Goal: Transaction & Acquisition: Purchase product/service

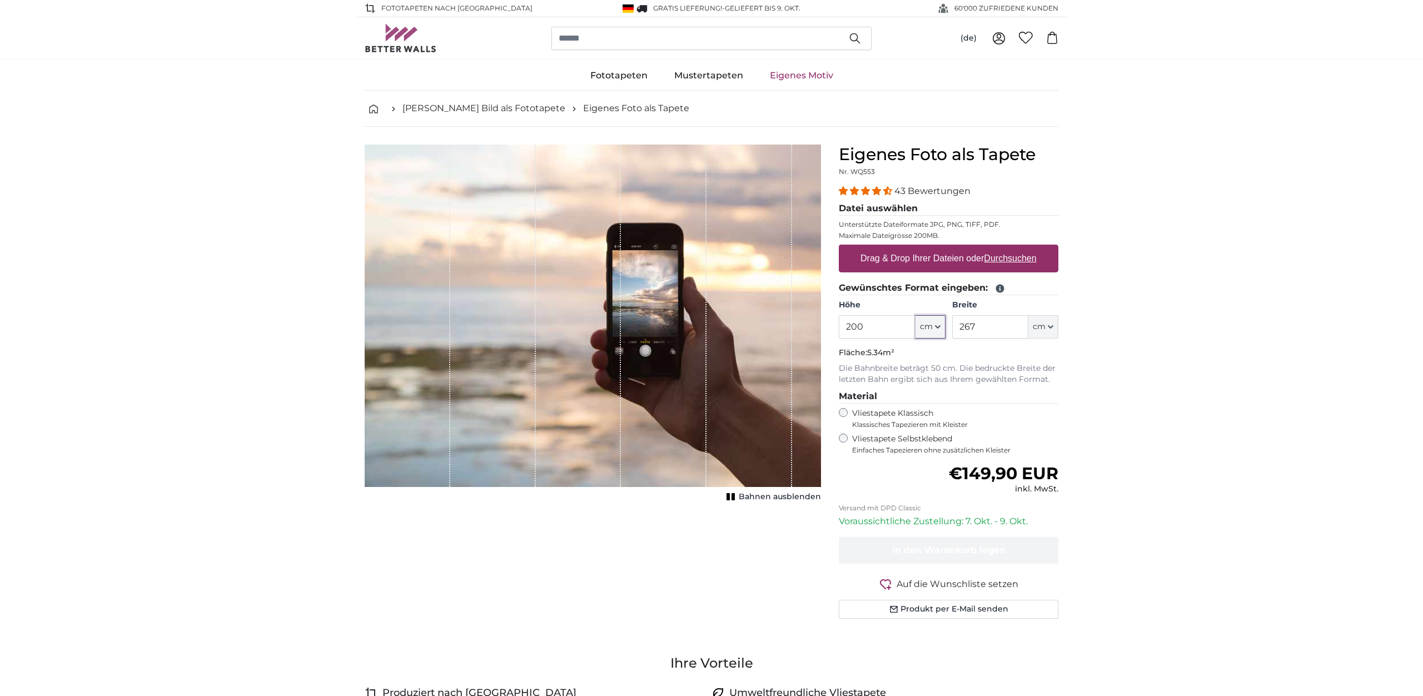
click at [932, 330] on span "cm" at bounding box center [926, 326] width 13 height 11
drag, startPoint x: 869, startPoint y: 326, endPoint x: 825, endPoint y: 324, distance: 44.5
click at [839, 324] on input "200" at bounding box center [877, 326] width 76 height 23
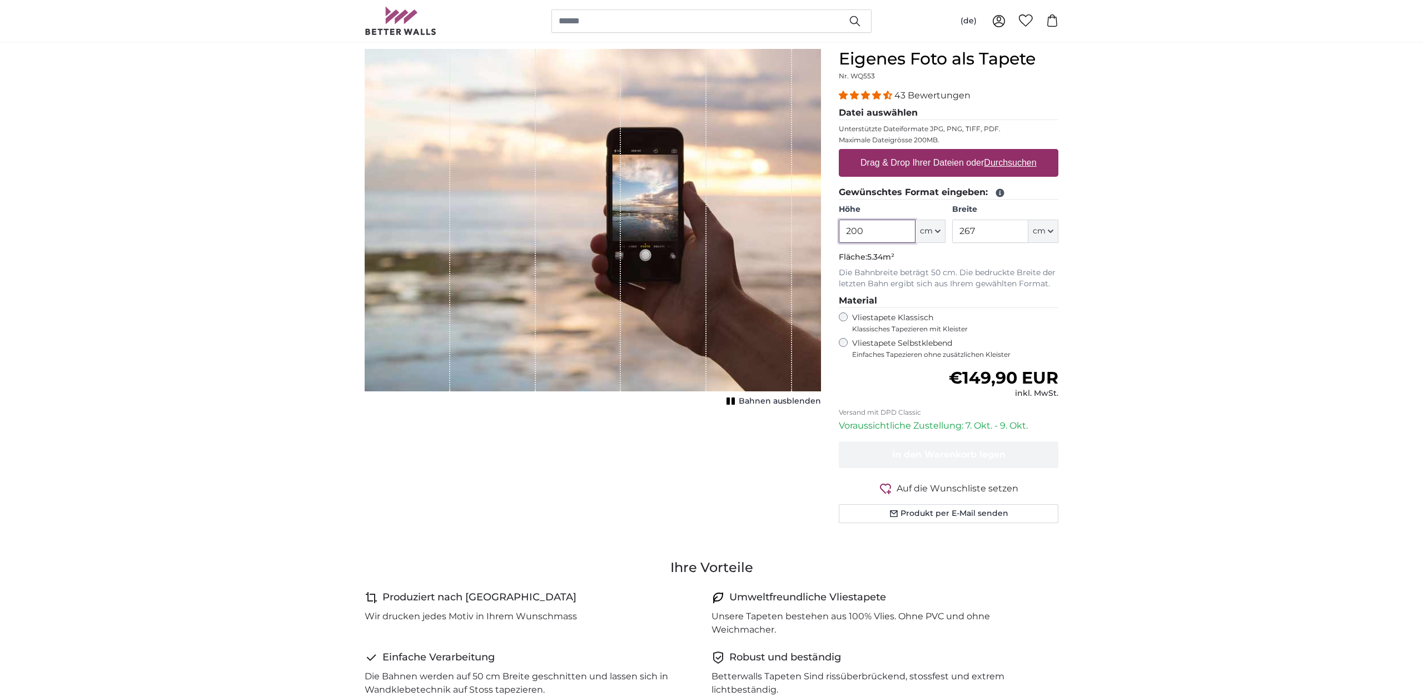
scroll to position [60, 0]
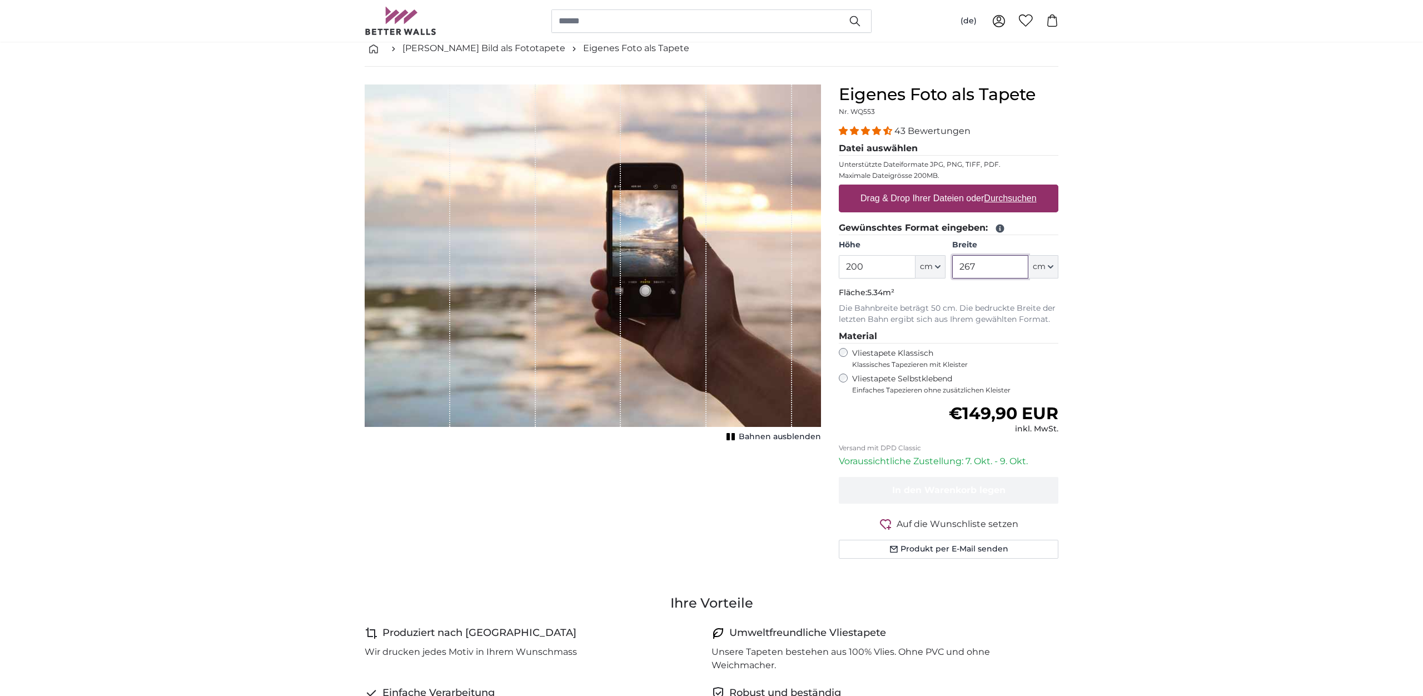
drag, startPoint x: 991, startPoint y: 264, endPoint x: 945, endPoint y: 268, distance: 45.8
click at [952, 268] on input "267" at bounding box center [990, 266] width 76 height 23
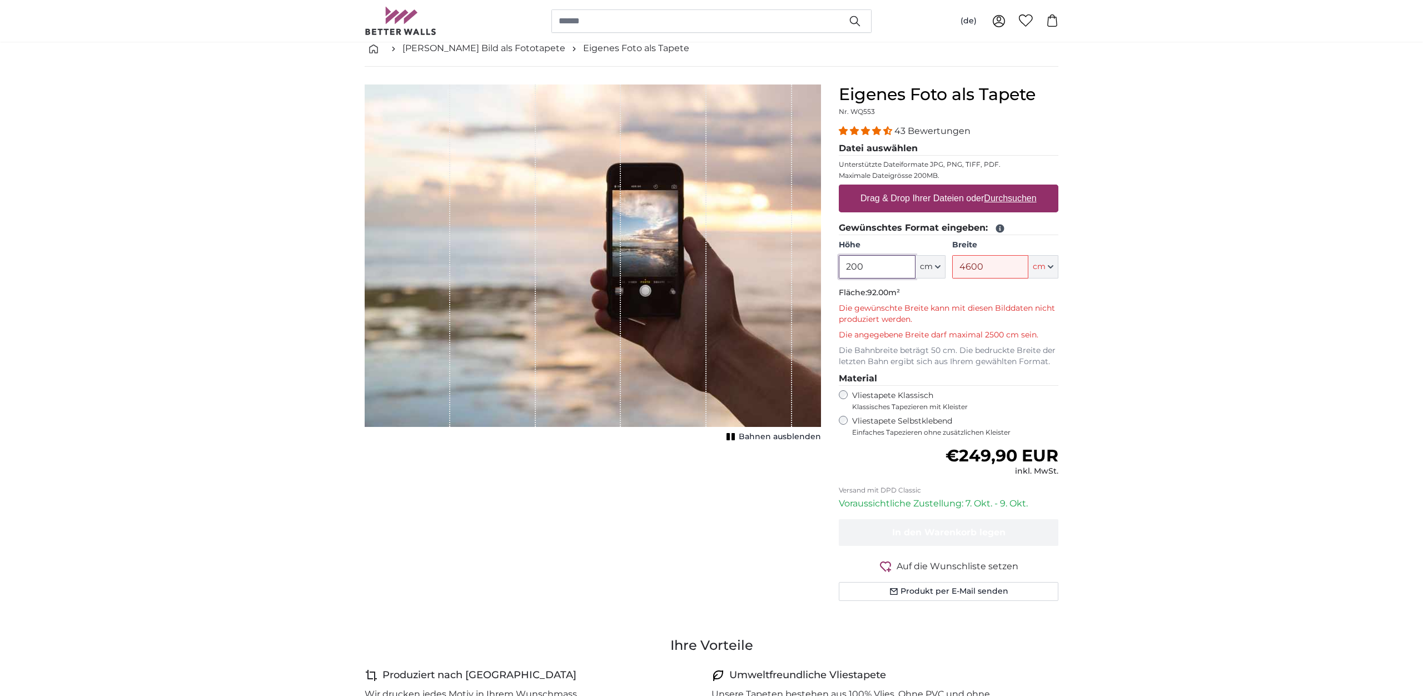
click at [883, 268] on input "200" at bounding box center [877, 266] width 76 height 23
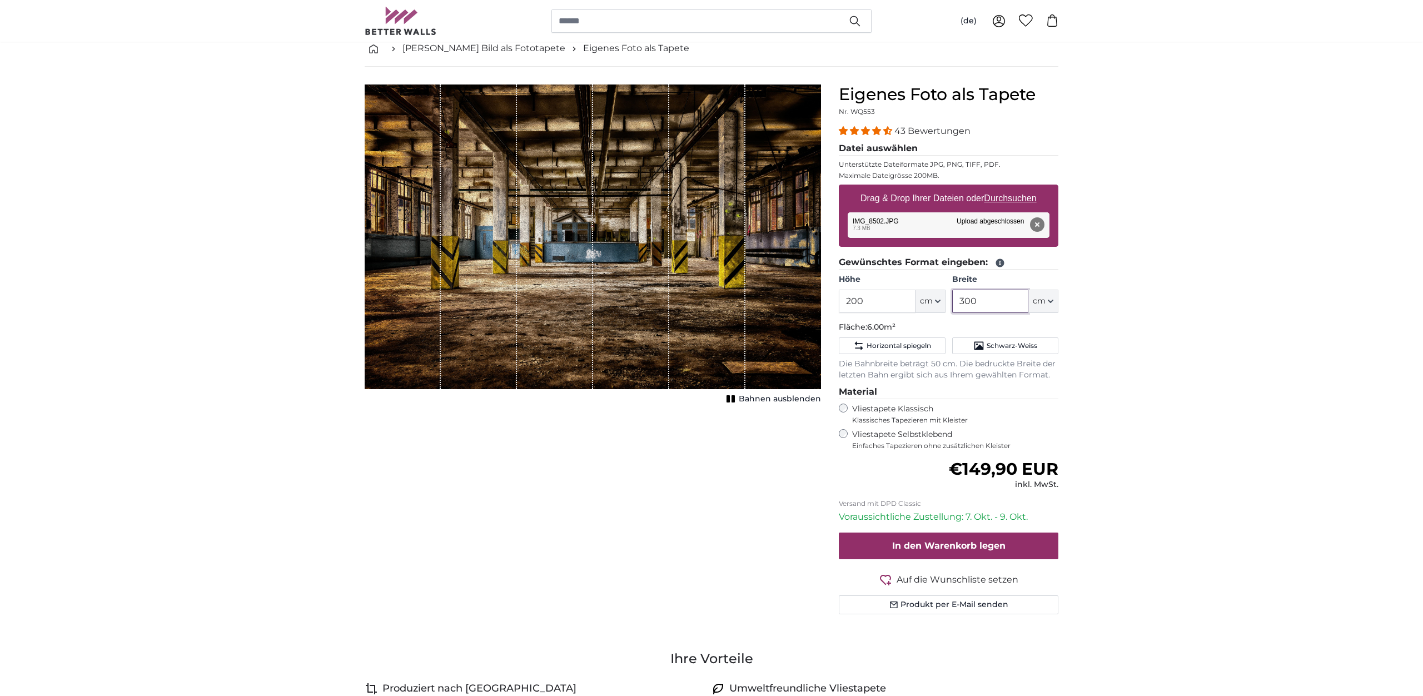
drag, startPoint x: 986, startPoint y: 300, endPoint x: 952, endPoint y: 304, distance: 34.7
click at [952, 304] on input "300" at bounding box center [990, 301] width 76 height 23
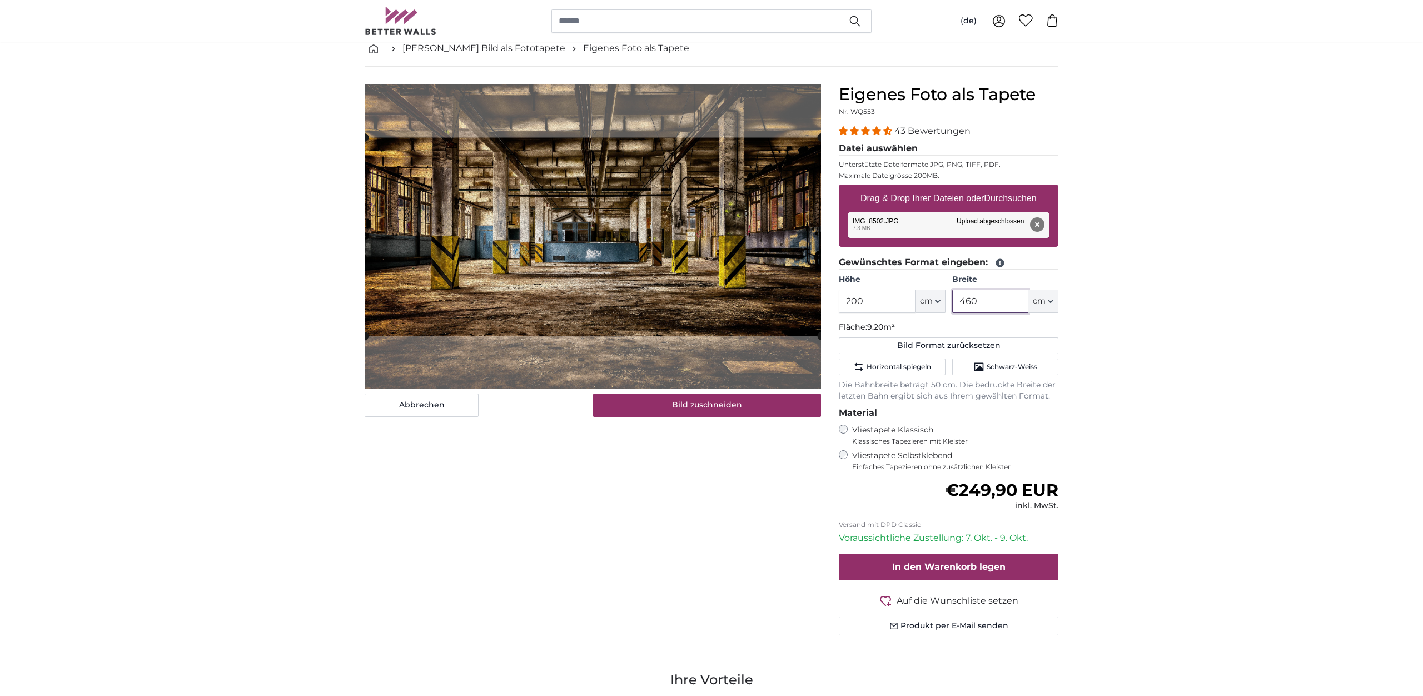
type input "460"
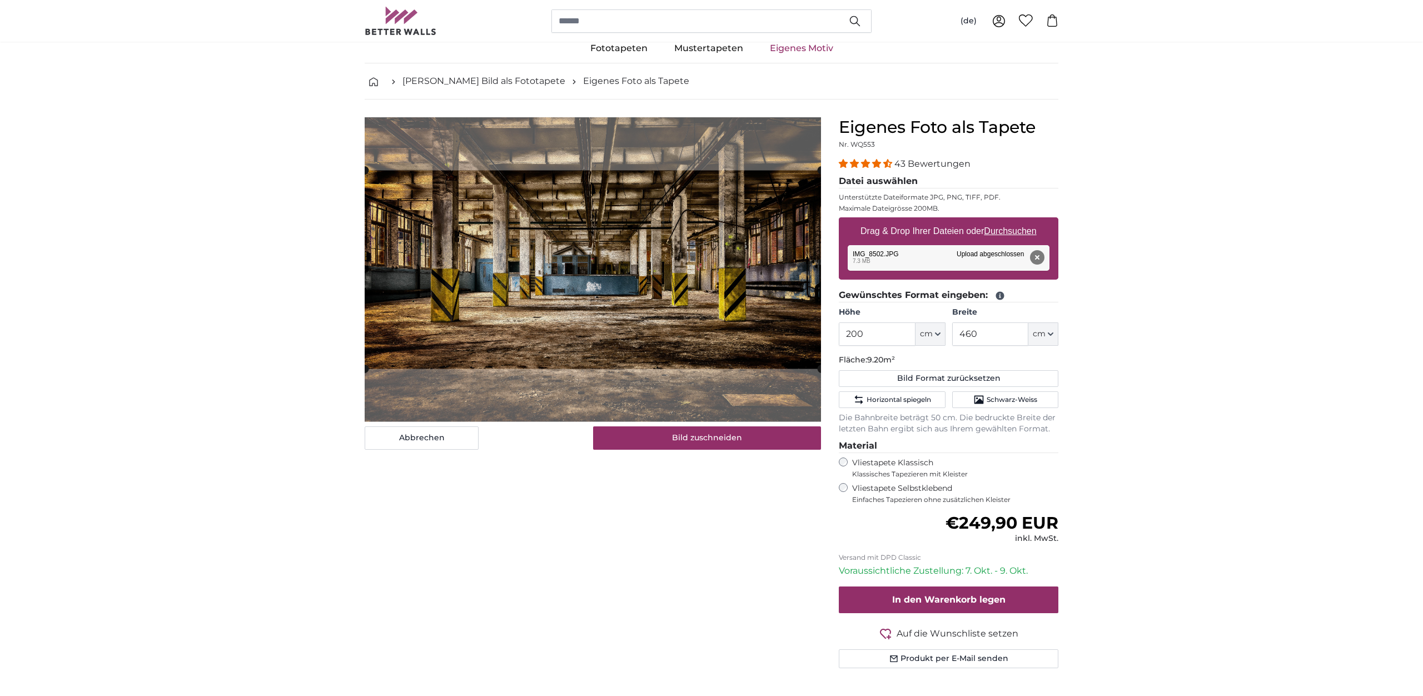
click at [870, 300] on fieldset "Gewünschtes Format eingeben: Höhe 200 ft cm Centimeter (cm) Inches (inch) Feet …" at bounding box center [949, 362] width 220 height 146
drag, startPoint x: 873, startPoint y: 334, endPoint x: 846, endPoint y: 329, distance: 28.3
click at [839, 329] on input "200" at bounding box center [877, 333] width 76 height 23
type input "250"
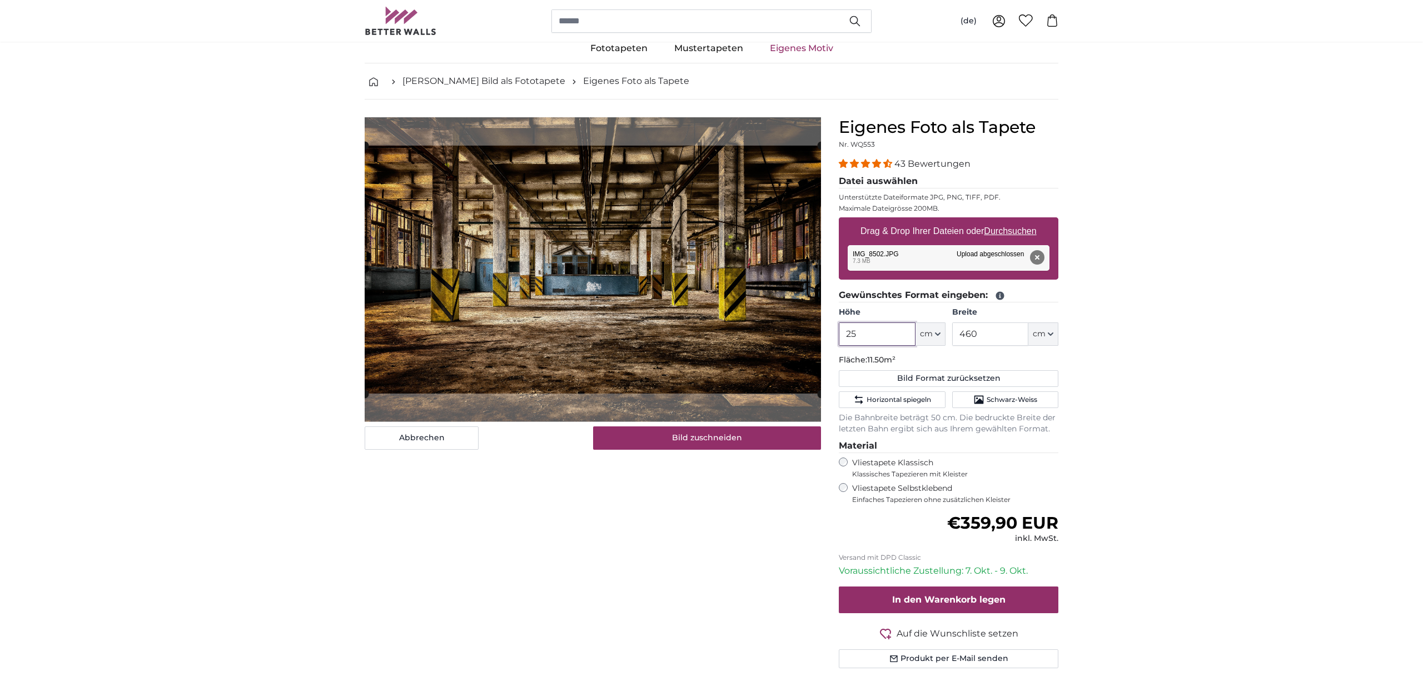
type input "2"
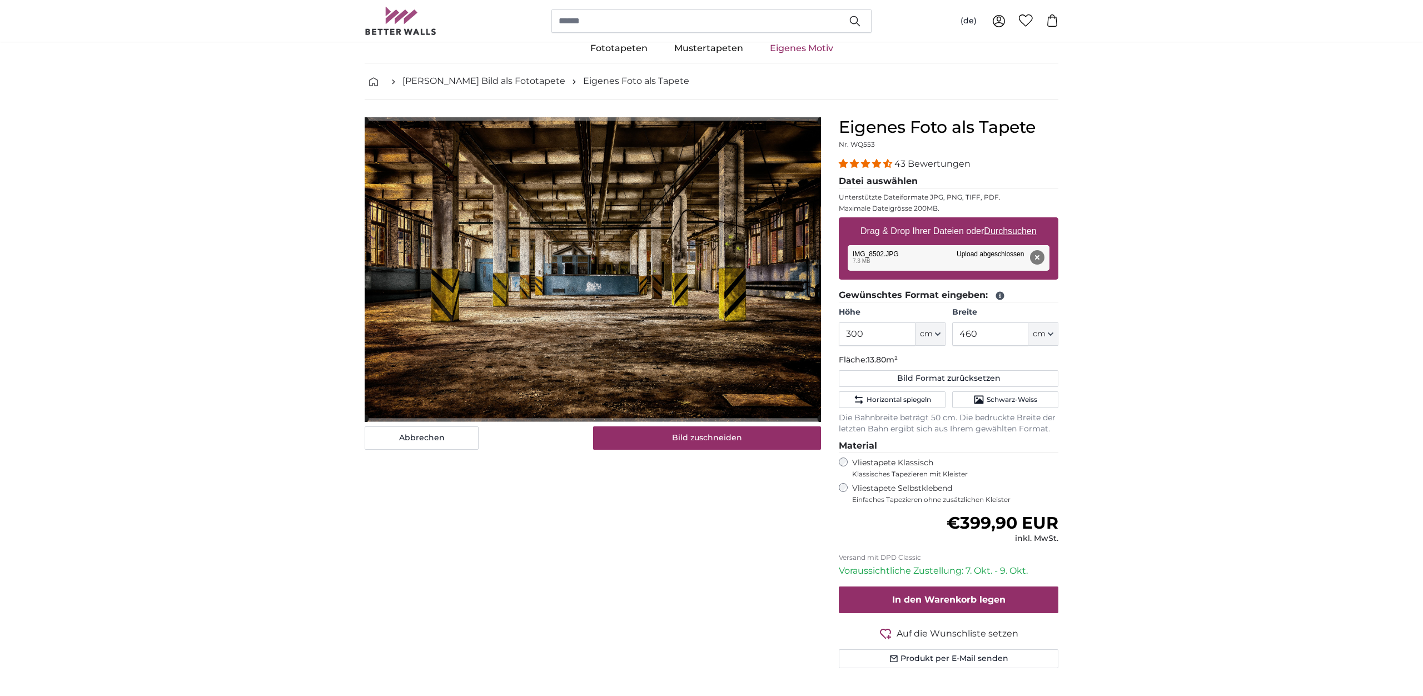
click at [476, 574] on div "Abbrechen Bild zuschneiden Bahnen ausblenden" at bounding box center [593, 406] width 474 height 578
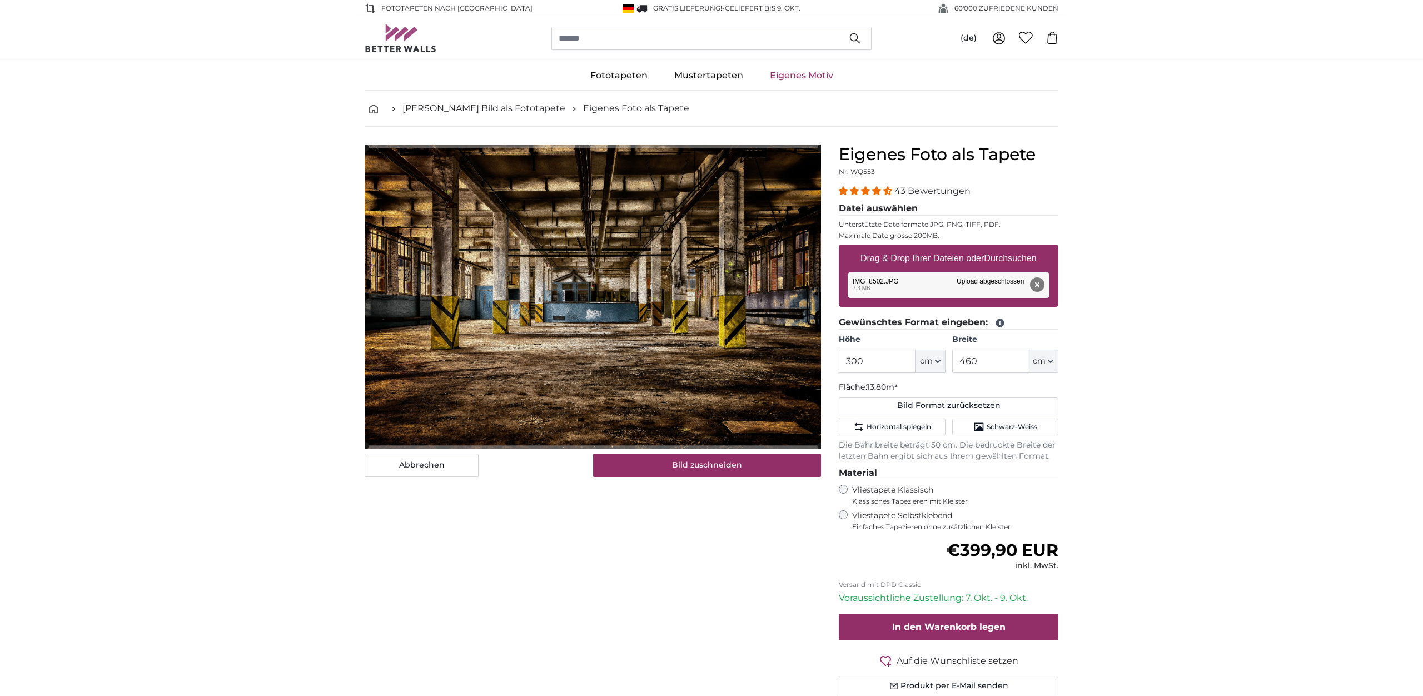
click at [882, 191] on span "4.40 stars" at bounding box center [877, 190] width 11 height 9
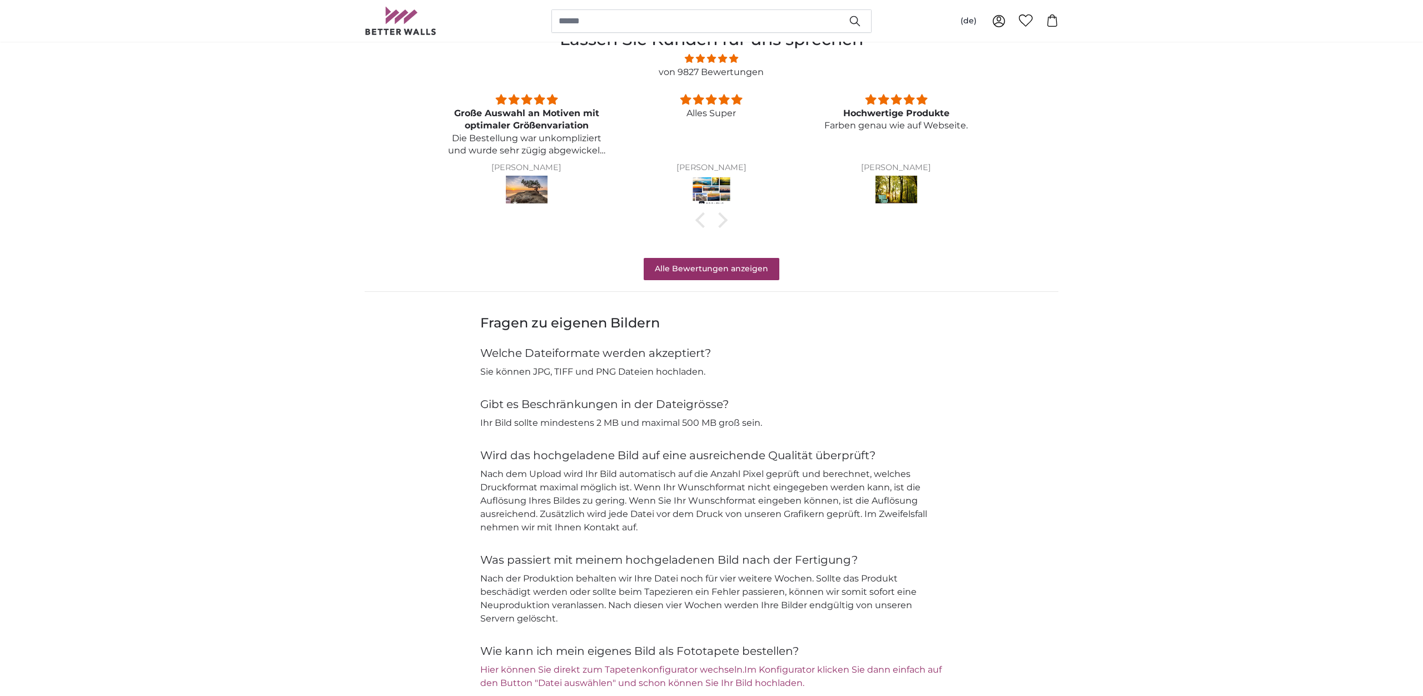
scroll to position [942, 0]
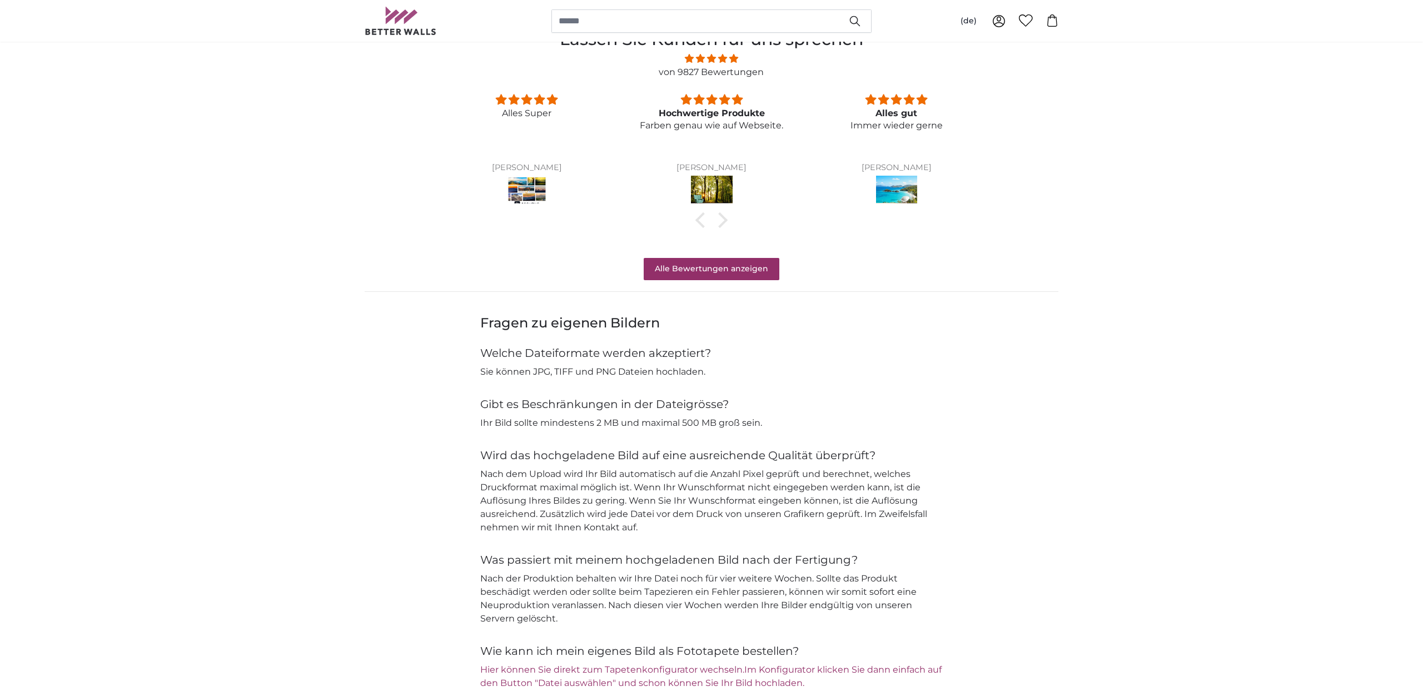
click at [710, 190] on img at bounding box center [712, 191] width 42 height 31
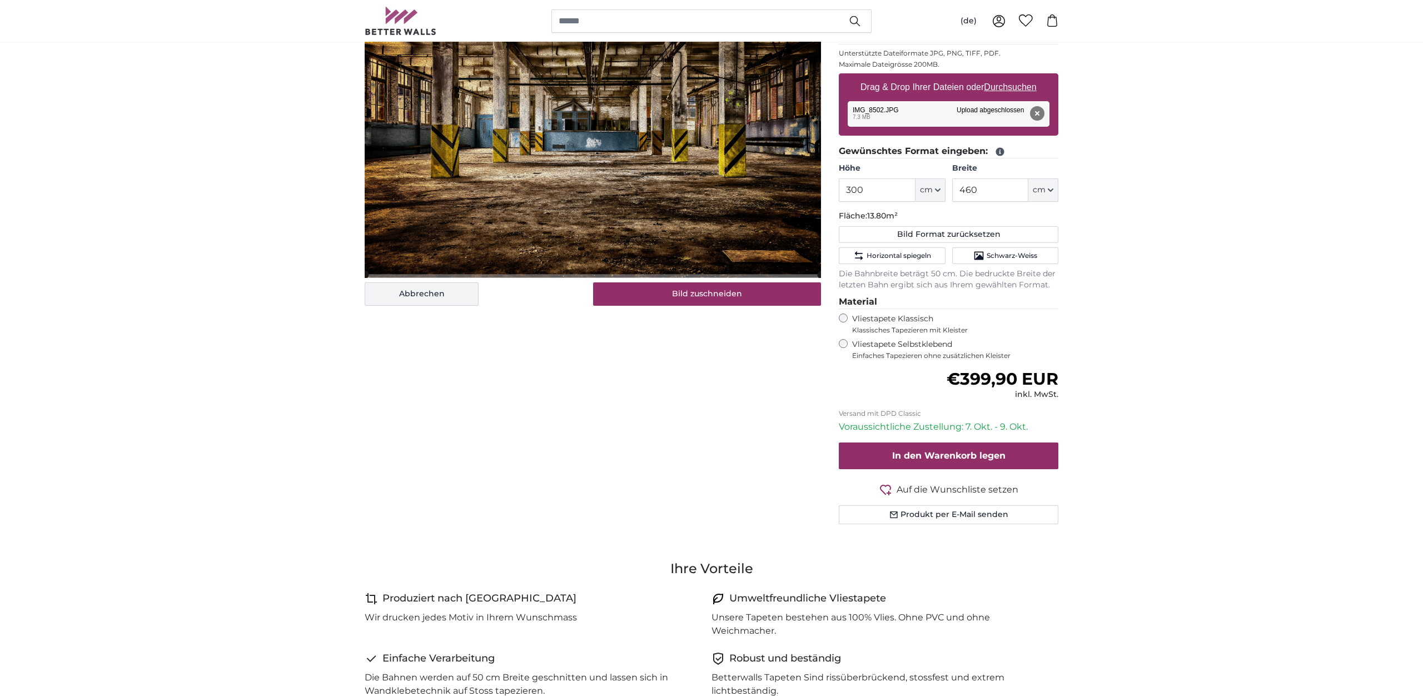
scroll to position [0, 0]
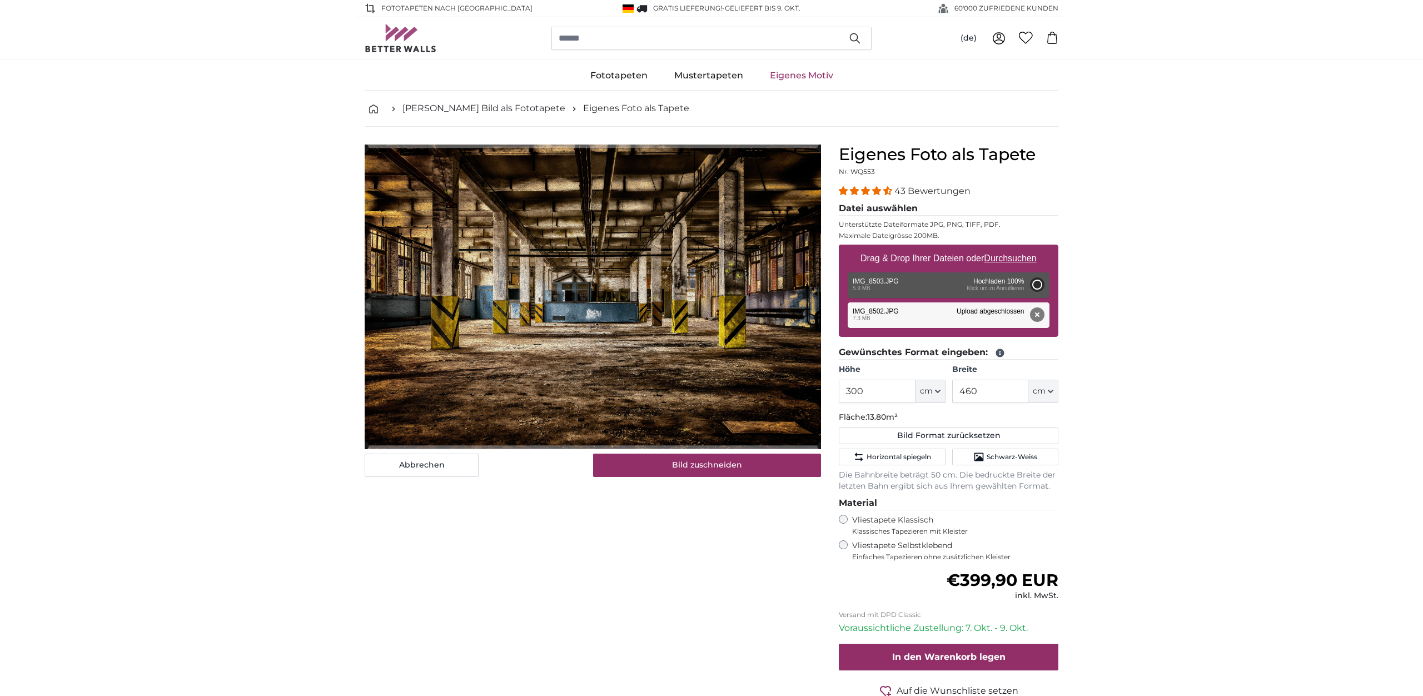
type input "200"
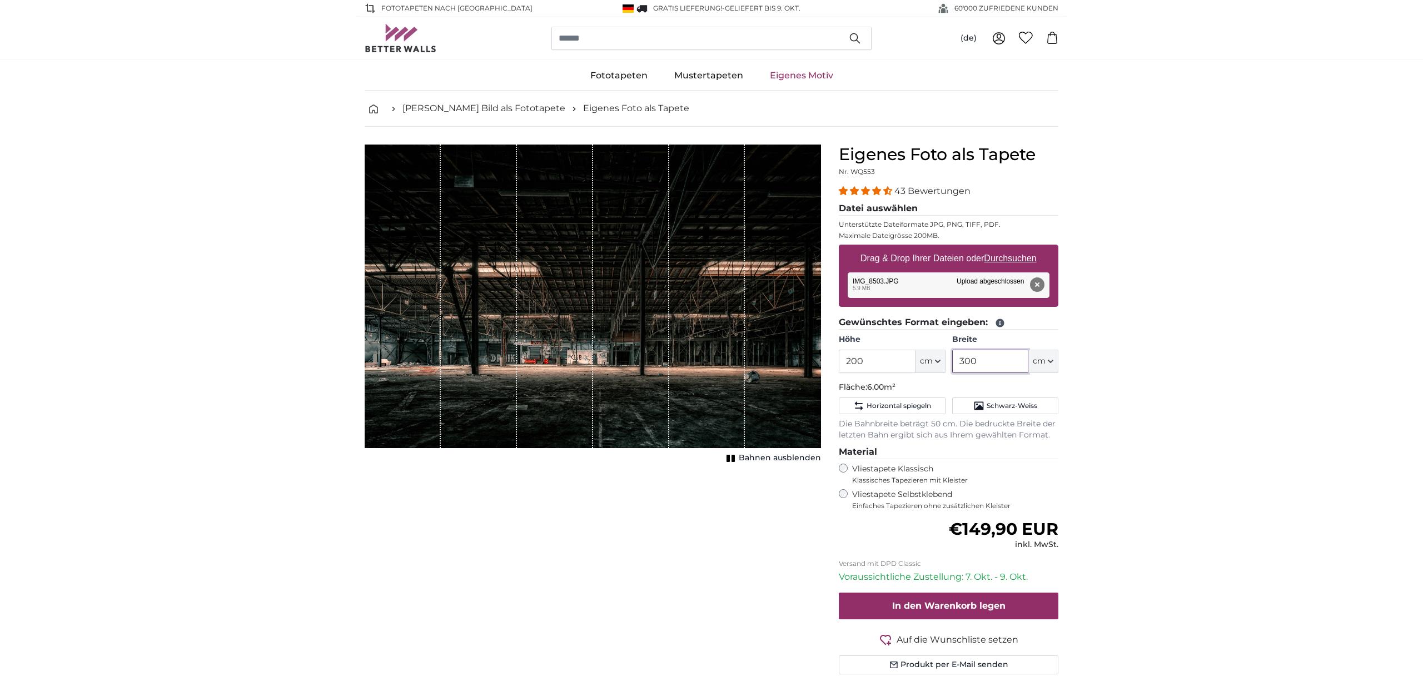
drag, startPoint x: 1004, startPoint y: 360, endPoint x: 929, endPoint y: 358, distance: 75.1
click at [952, 358] on input "300" at bounding box center [990, 361] width 76 height 23
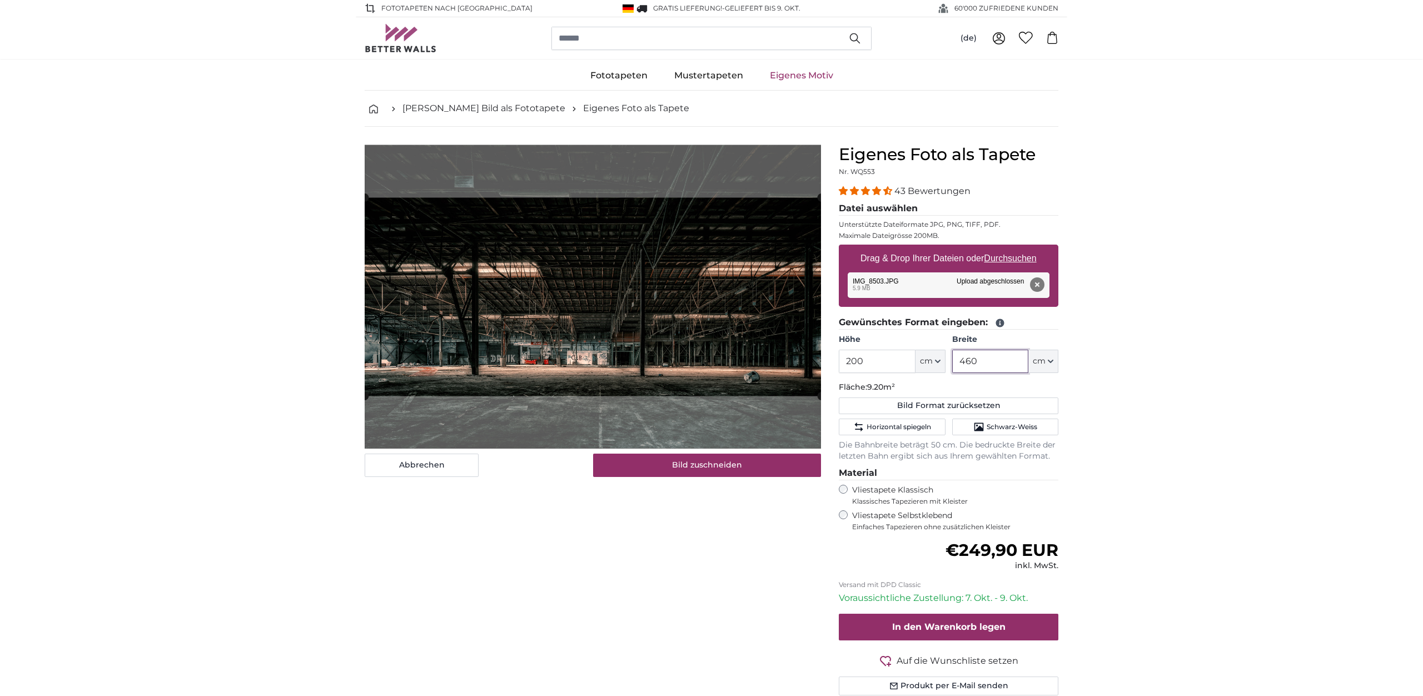
type input "460"
drag, startPoint x: 875, startPoint y: 361, endPoint x: 809, endPoint y: 366, distance: 65.8
click at [839, 366] on input "200" at bounding box center [877, 361] width 76 height 23
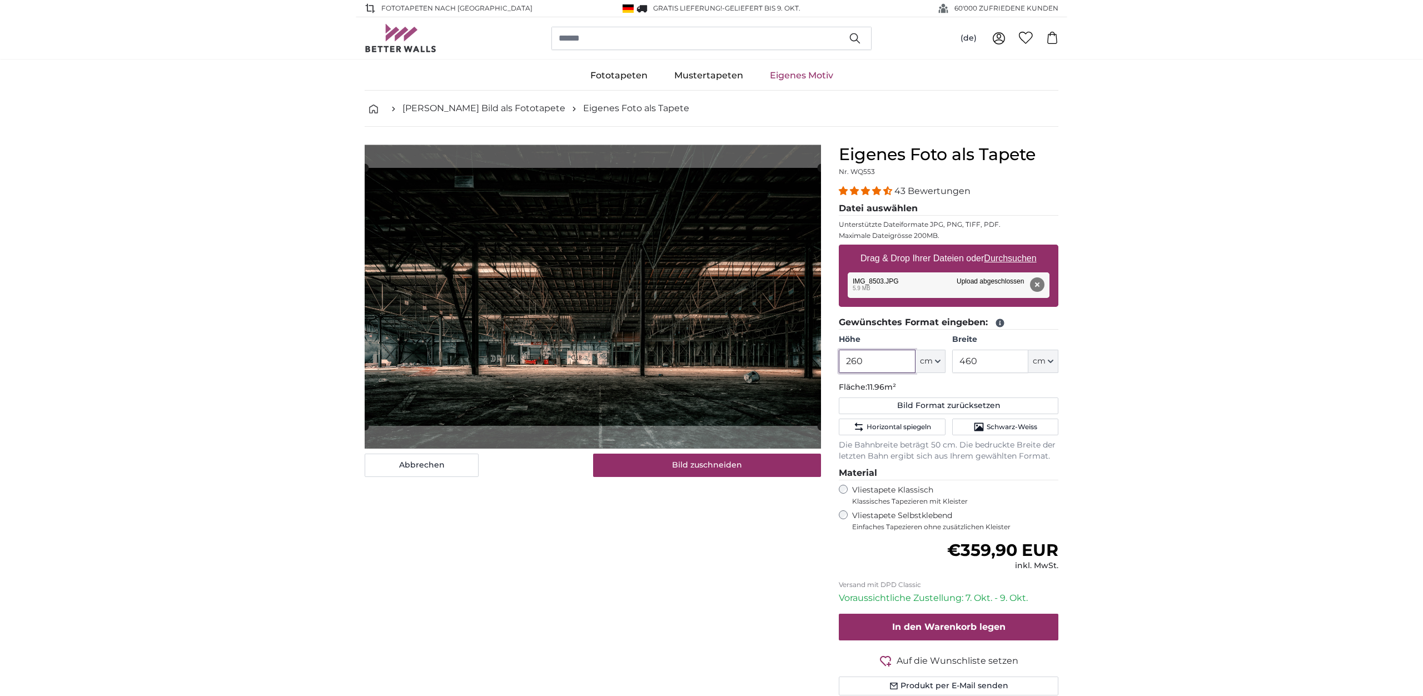
drag, startPoint x: 869, startPoint y: 363, endPoint x: 826, endPoint y: 365, distance: 42.8
click at [839, 365] on input "260" at bounding box center [877, 361] width 76 height 23
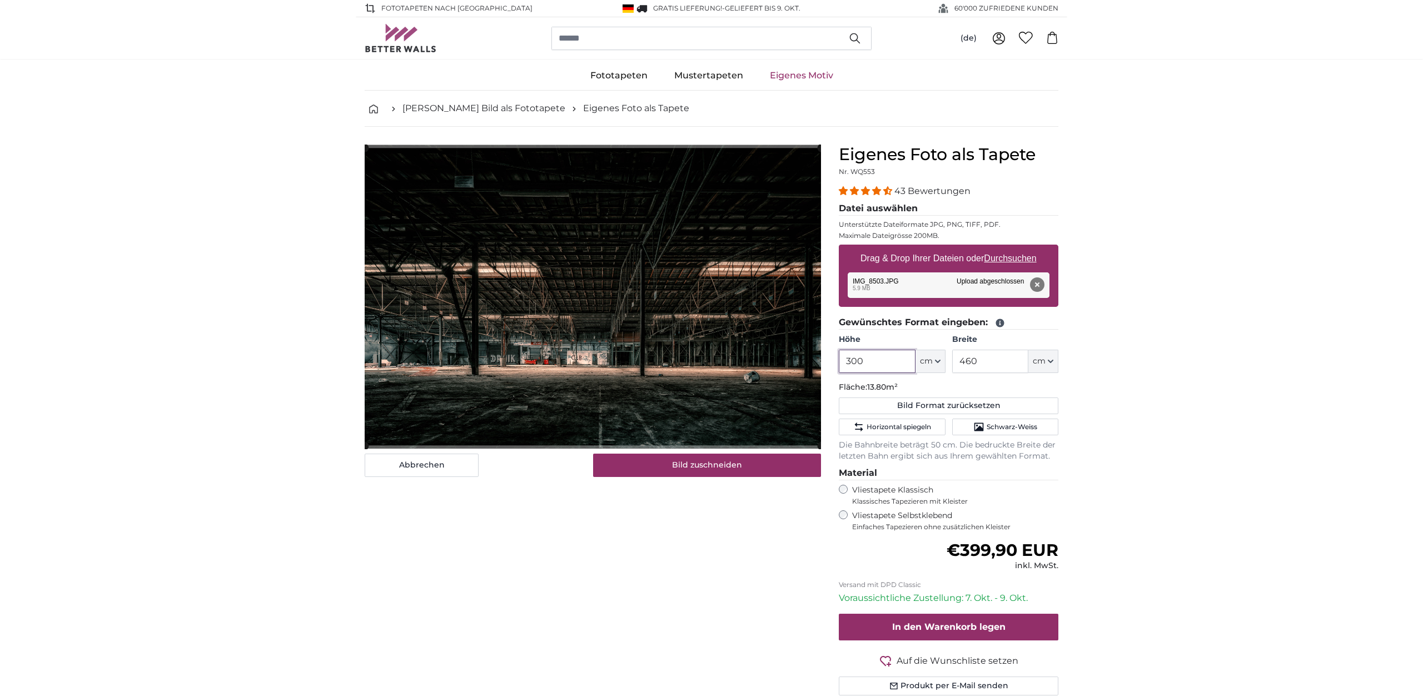
type input "300"
click at [951, 381] on fieldset "Gewünschtes Format eingeben: Höhe 300 ft cm Centimeter (cm) Inches (inch) Feet …" at bounding box center [949, 389] width 220 height 146
